Goal: Task Accomplishment & Management: Use online tool/utility

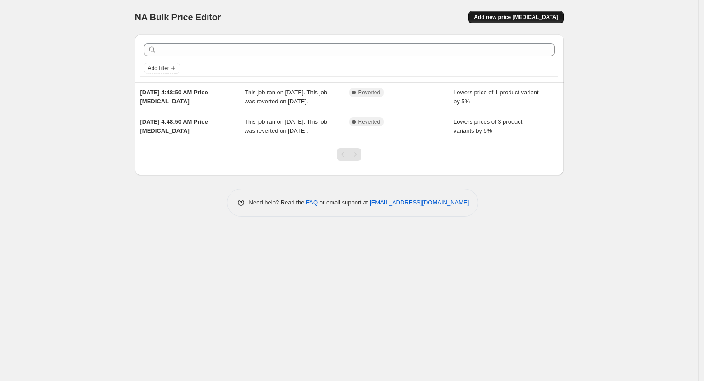
click at [531, 19] on span "Add new price [MEDICAL_DATA]" at bounding box center [516, 17] width 84 height 7
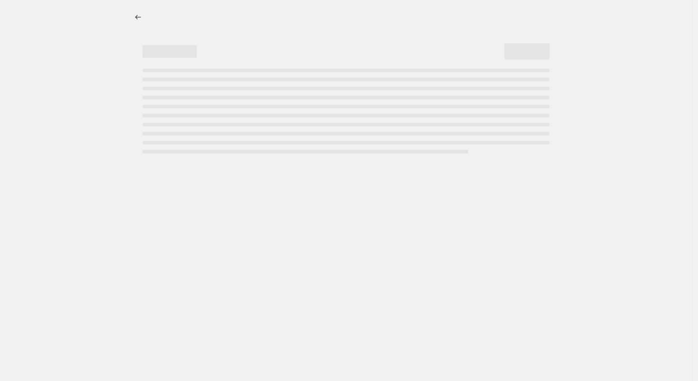
select select "percentage"
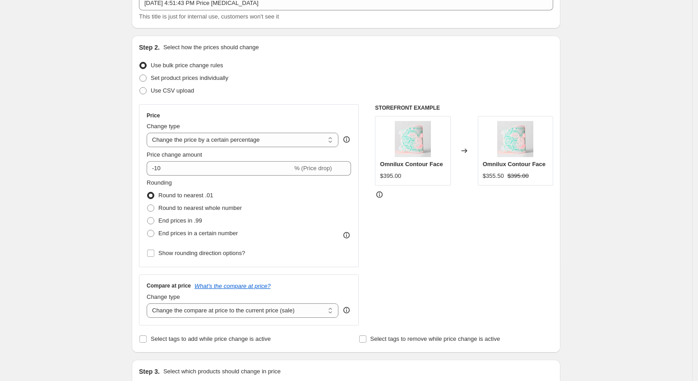
scroll to position [61, 0]
click at [271, 142] on select "Change the price to a certain amount Change the price by a certain amount Chang…" at bounding box center [243, 140] width 192 height 14
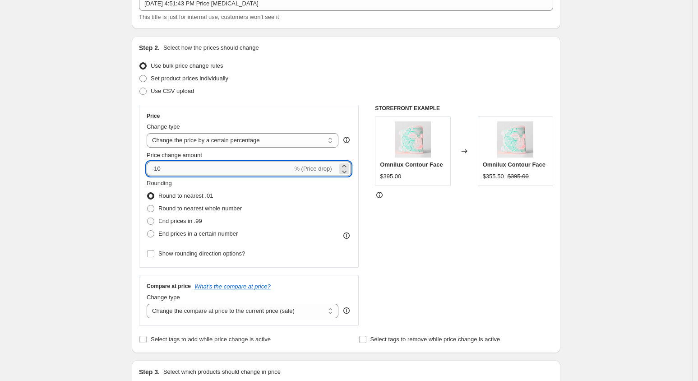
click at [227, 167] on input "-10" at bounding box center [220, 169] width 146 height 14
drag, startPoint x: 180, startPoint y: 171, endPoint x: 141, endPoint y: 168, distance: 39.0
click at [141, 168] on div "Step 2. Select how the prices should change Use bulk price change rules Set pro…" at bounding box center [346, 194] width 429 height 317
type input "1"
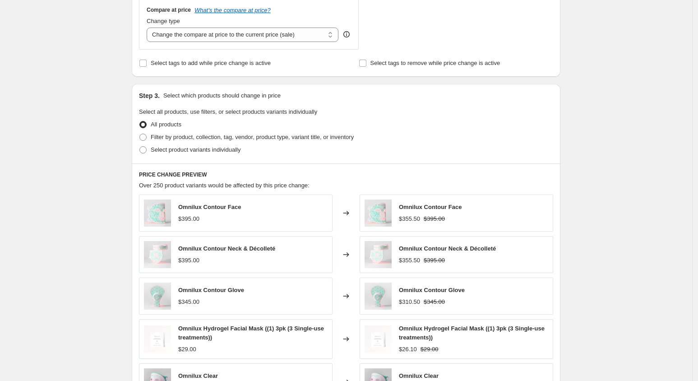
scroll to position [345, 0]
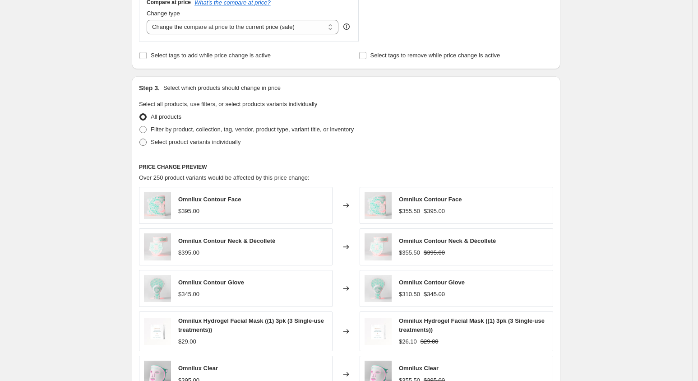
type input "-15"
click at [194, 143] on span "Select product variants individually" at bounding box center [196, 142] width 90 height 7
click at [140, 139] on input "Select product variants individually" at bounding box center [140, 139] width 0 height 0
radio input "true"
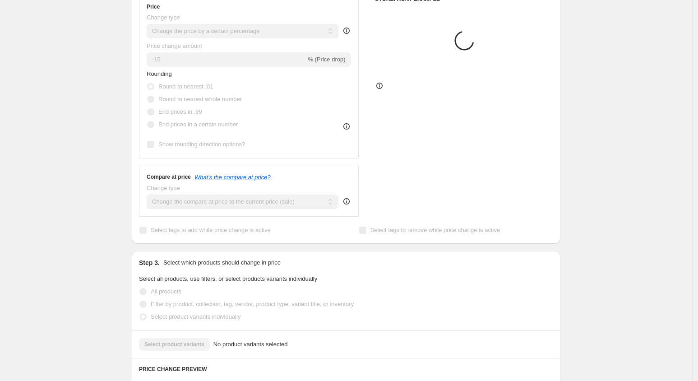
scroll to position [0, 0]
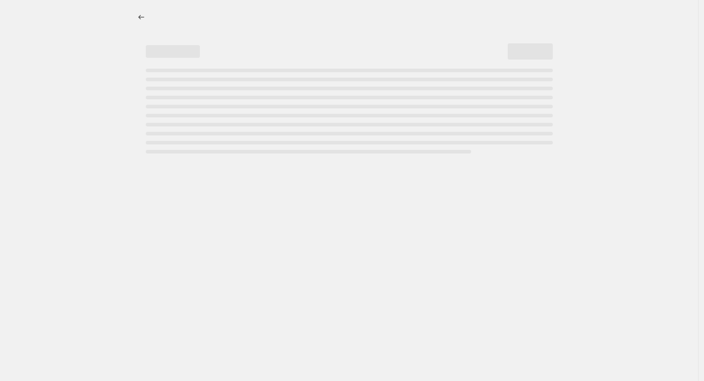
select select "percentage"
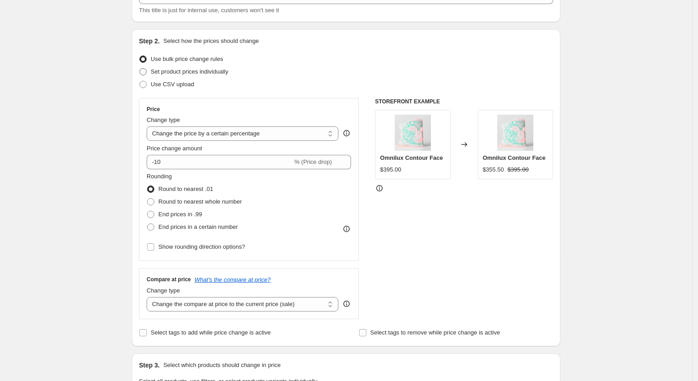
scroll to position [69, 0]
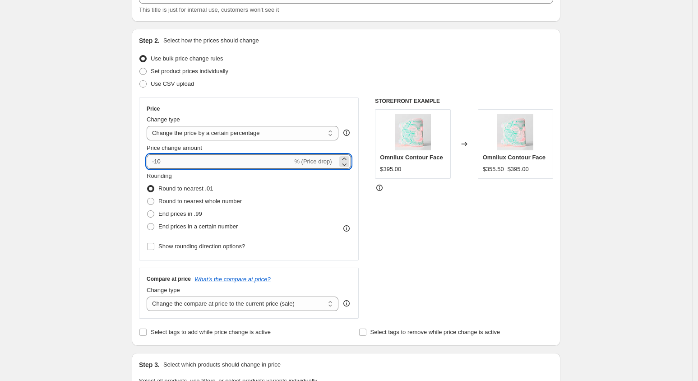
click at [171, 167] on input "-10" at bounding box center [220, 161] width 146 height 14
type input "-15"
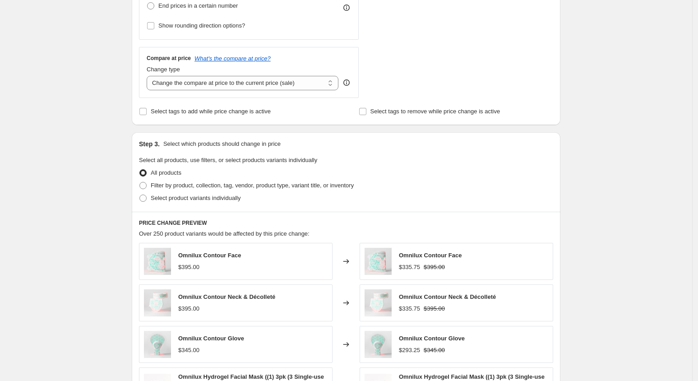
scroll to position [349, 0]
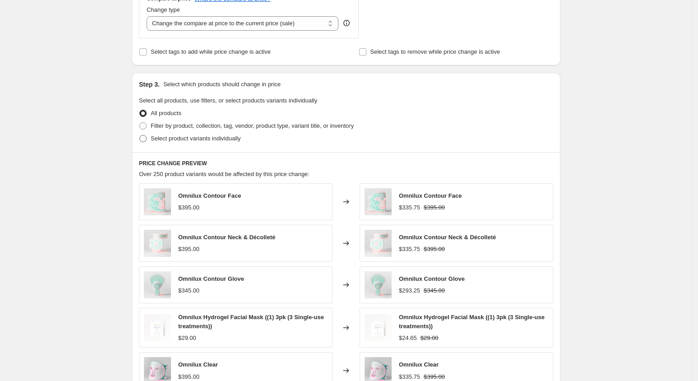
click at [146, 137] on span at bounding box center [143, 138] width 7 height 7
click at [140, 135] on input "Select product variants individually" at bounding box center [140, 135] width 0 height 0
radio input "true"
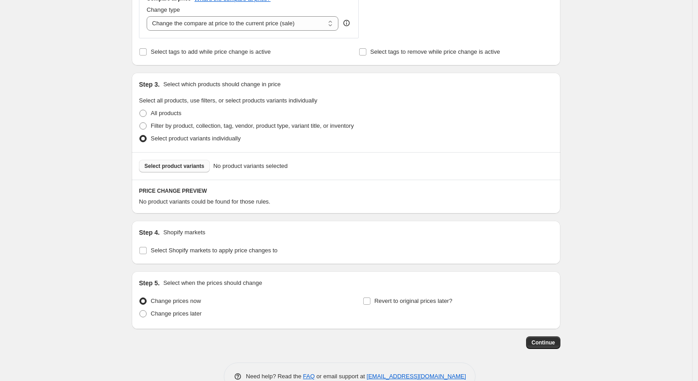
click at [182, 161] on button "Select product variants" at bounding box center [174, 166] width 71 height 13
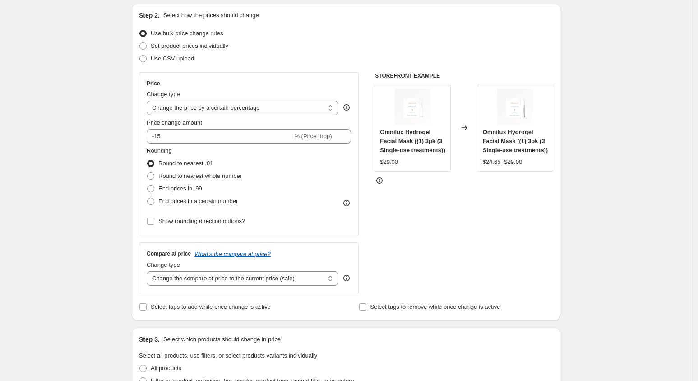
scroll to position [0, 0]
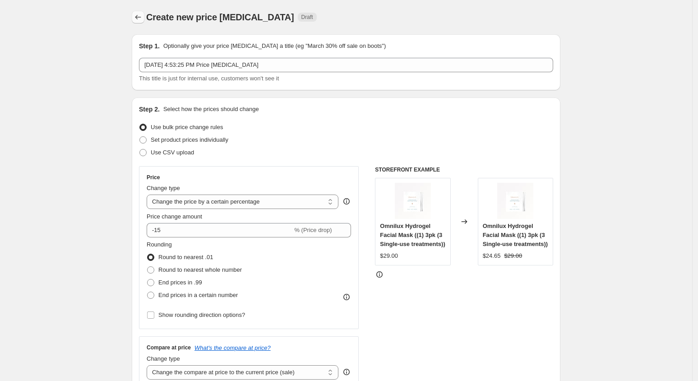
click at [140, 14] on icon "Price change jobs" at bounding box center [138, 17] width 9 height 9
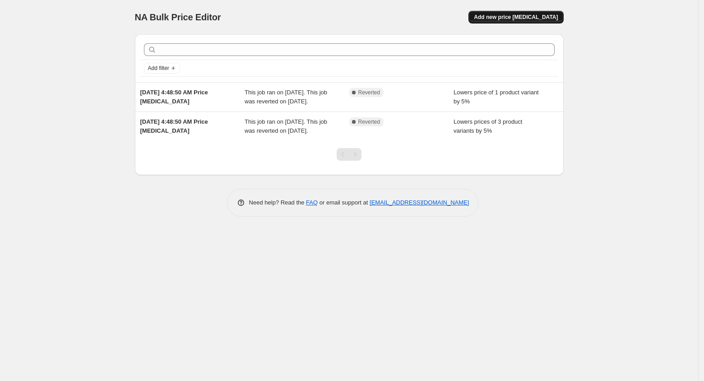
click at [549, 19] on span "Add new price [MEDICAL_DATA]" at bounding box center [516, 17] width 84 height 7
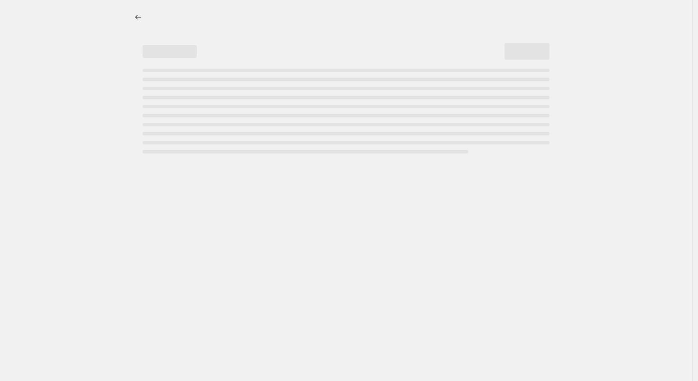
select select "percentage"
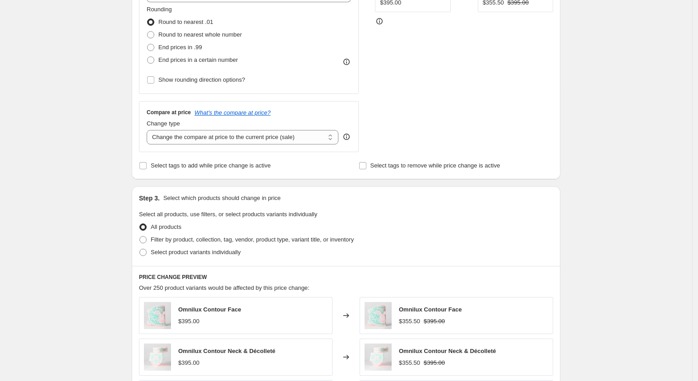
scroll to position [247, 0]
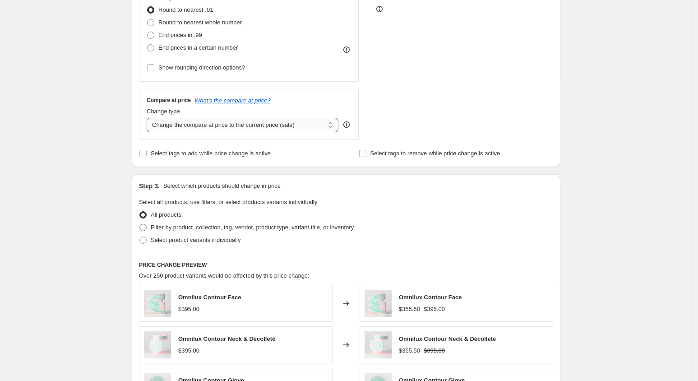
click at [298, 118] on select "Change the compare at price to the current price (sale) Change the compare at p…" at bounding box center [243, 125] width 192 height 14
click at [103, 112] on div "Create new price [MEDICAL_DATA]. This page is ready Create new price [MEDICAL_D…" at bounding box center [346, 231] width 693 height 956
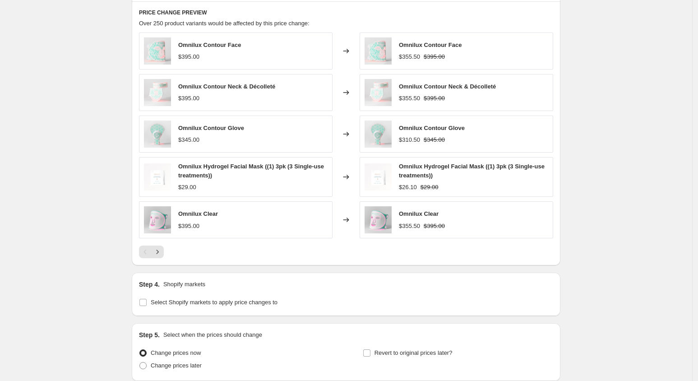
scroll to position [572, 0]
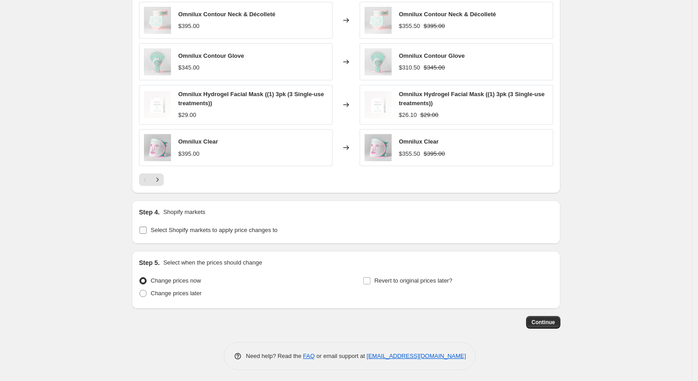
click at [205, 229] on span "Select Shopify markets to apply price changes to" at bounding box center [214, 230] width 127 height 7
click at [147, 229] on input "Select Shopify markets to apply price changes to" at bounding box center [143, 230] width 7 height 7
checkbox input "true"
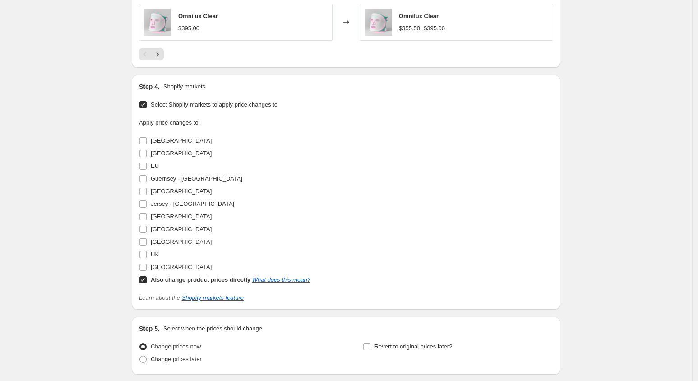
scroll to position [763, 0]
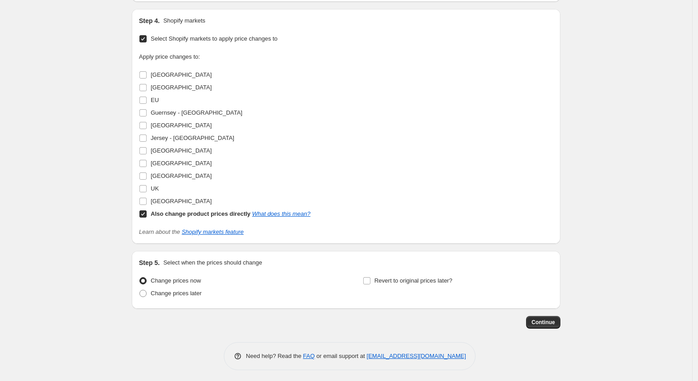
click at [225, 259] on p "Select when the prices should change" at bounding box center [212, 262] width 99 height 9
copy p "Select when the prices should change"
click at [371, 278] on input "Revert to original prices later?" at bounding box center [366, 280] width 7 height 7
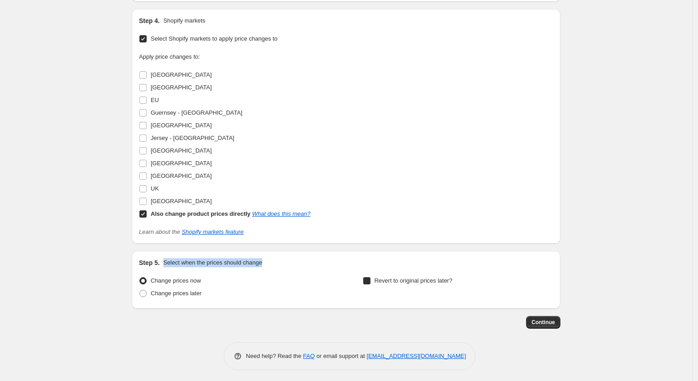
checkbox input "true"
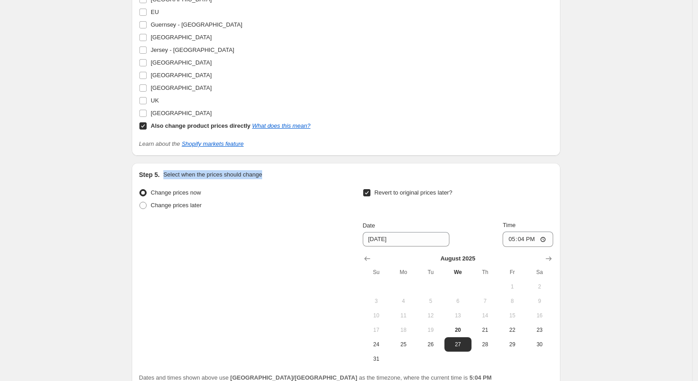
scroll to position [889, 0]
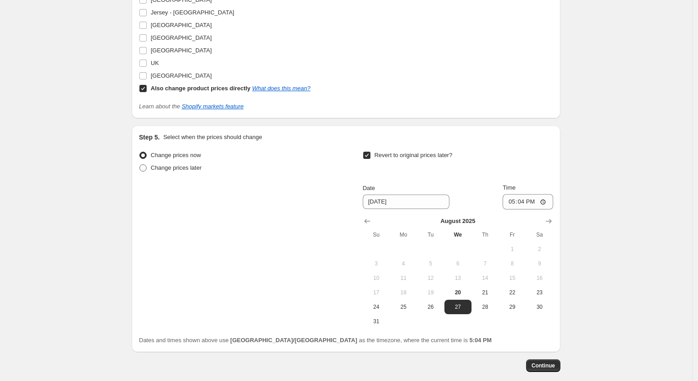
click at [172, 164] on span "Change prices later" at bounding box center [176, 167] width 51 height 7
click at [140, 164] on input "Change prices later" at bounding box center [140, 164] width 0 height 0
radio input "true"
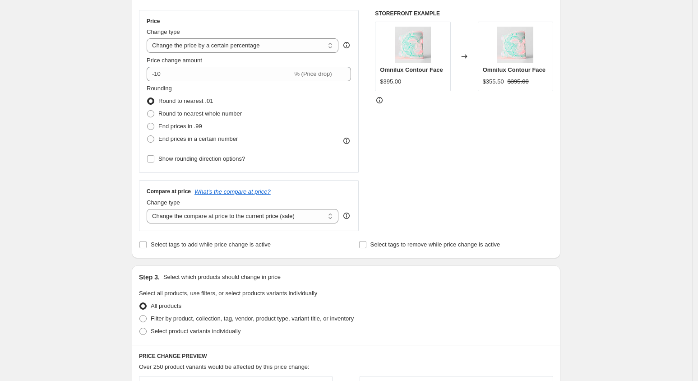
scroll to position [166, 0]
